Goal: Task Accomplishment & Management: Manage account settings

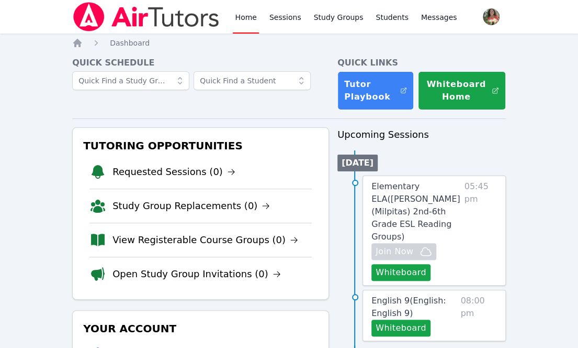
click at [112, 103] on div "Quick Schedule" at bounding box center [200, 83] width 257 height 53
